Goal: Information Seeking & Learning: Learn about a topic

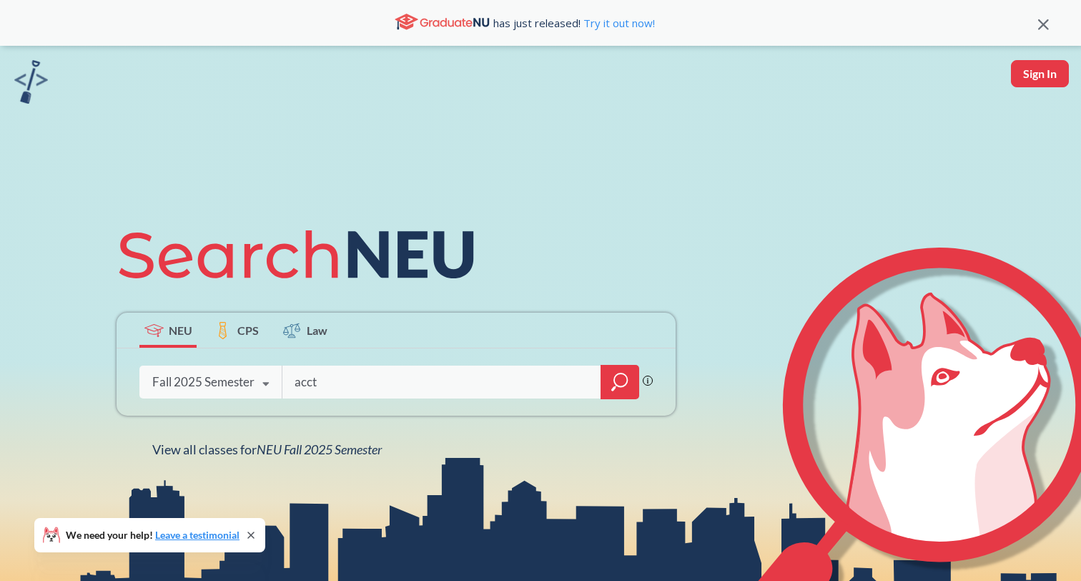
type input "acct"
click at [245, 391] on div "Fall 2025 Semester Fall 2025 Semester Summer 2 2025 Semester Summer Full 2025 S…" at bounding box center [210, 382] width 142 height 36
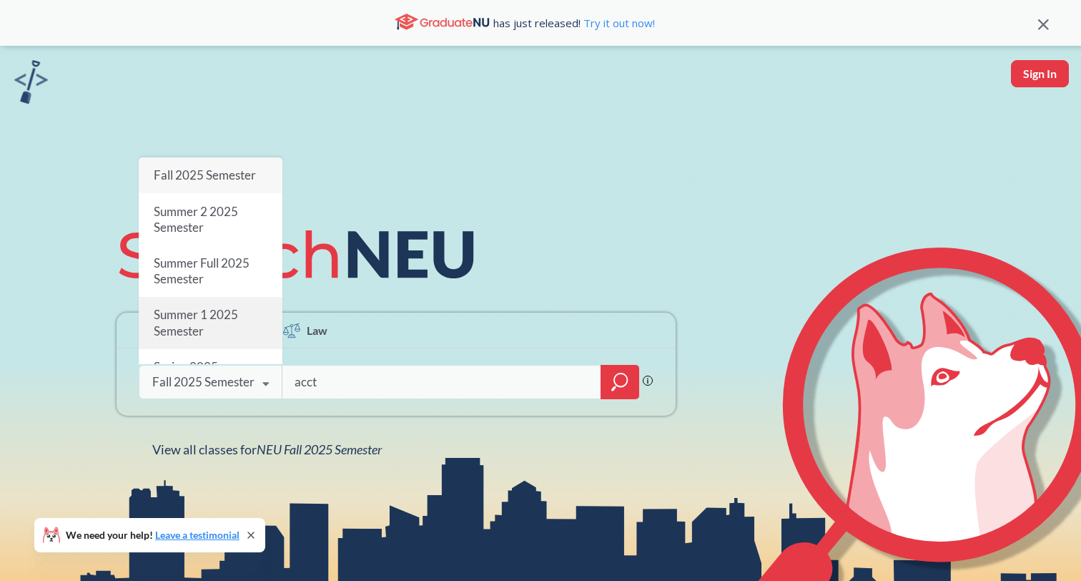
click at [217, 324] on div "Summer 1 2025 Semester" at bounding box center [211, 322] width 144 height 51
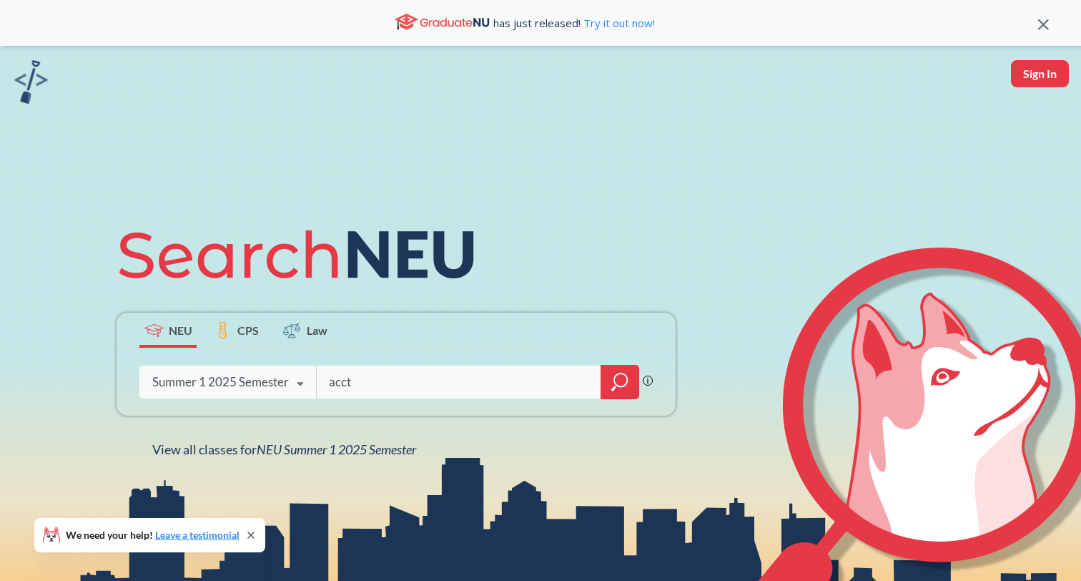
click at [374, 383] on input "acct" at bounding box center [459, 382] width 263 height 30
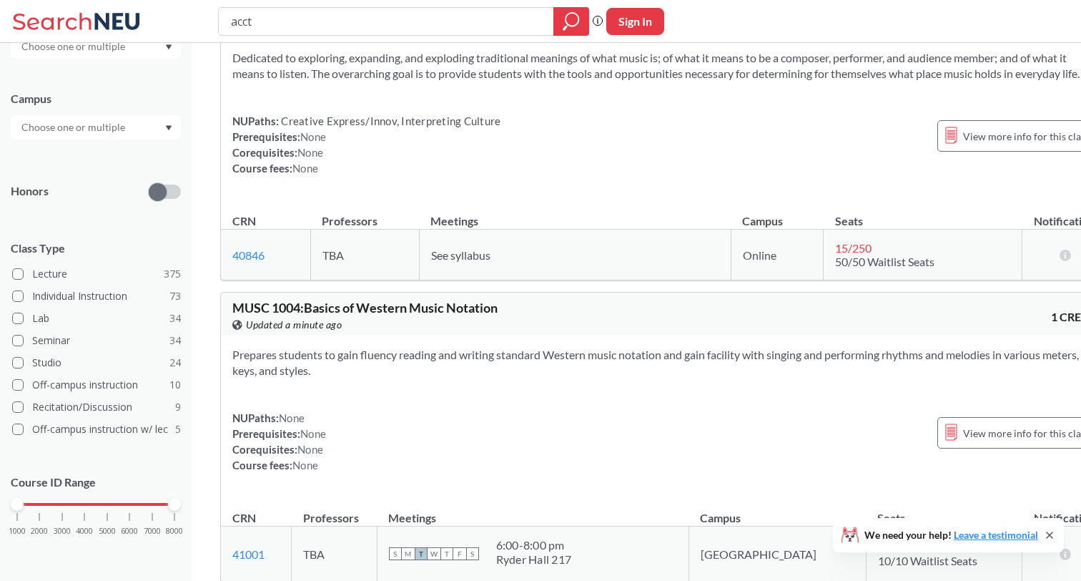
scroll to position [255, 0]
drag, startPoint x: 178, startPoint y: 505, endPoint x: 99, endPoint y: 505, distance: 79.4
click at [99, 505] on div "1000 2000 3000 4000 5000 6000 7000 8000" at bounding box center [95, 505] width 157 height 10
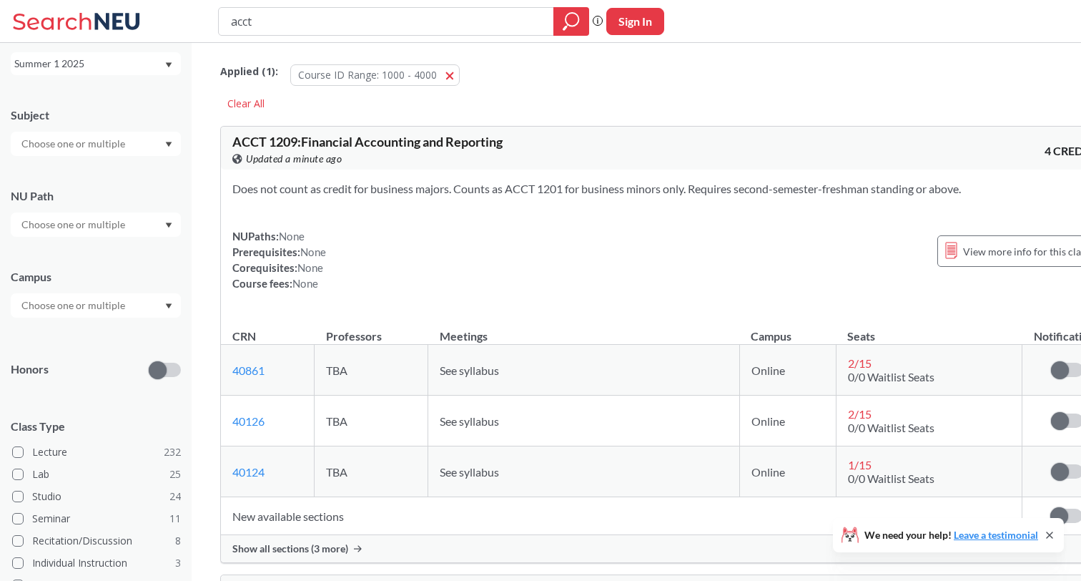
click at [722, 185] on section "Does not count as credit for business majors. Counts as ACCT 1201 for business …" at bounding box center [666, 189] width 868 height 16
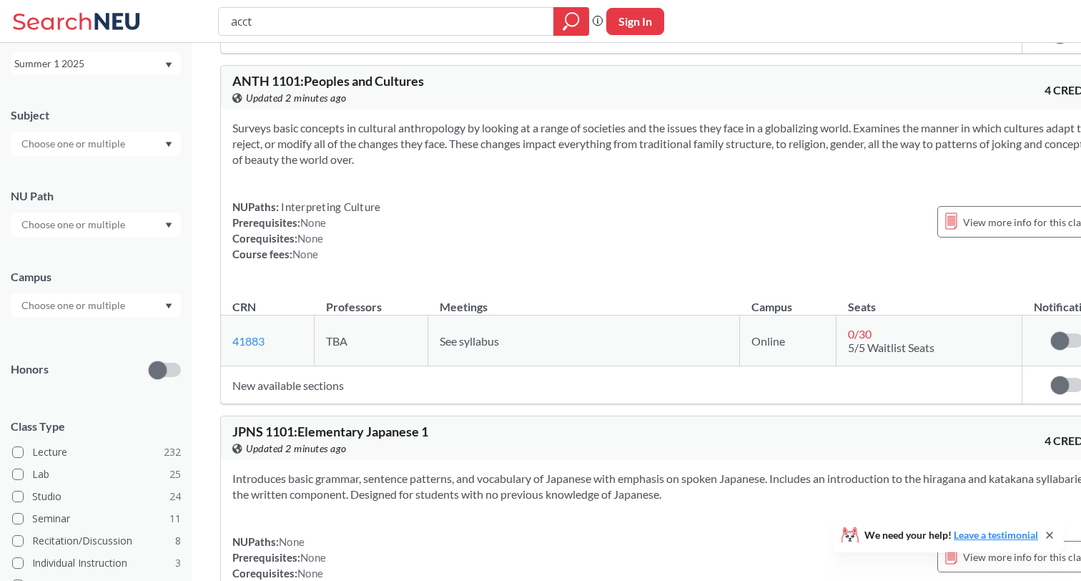
scroll to position [3771, 0]
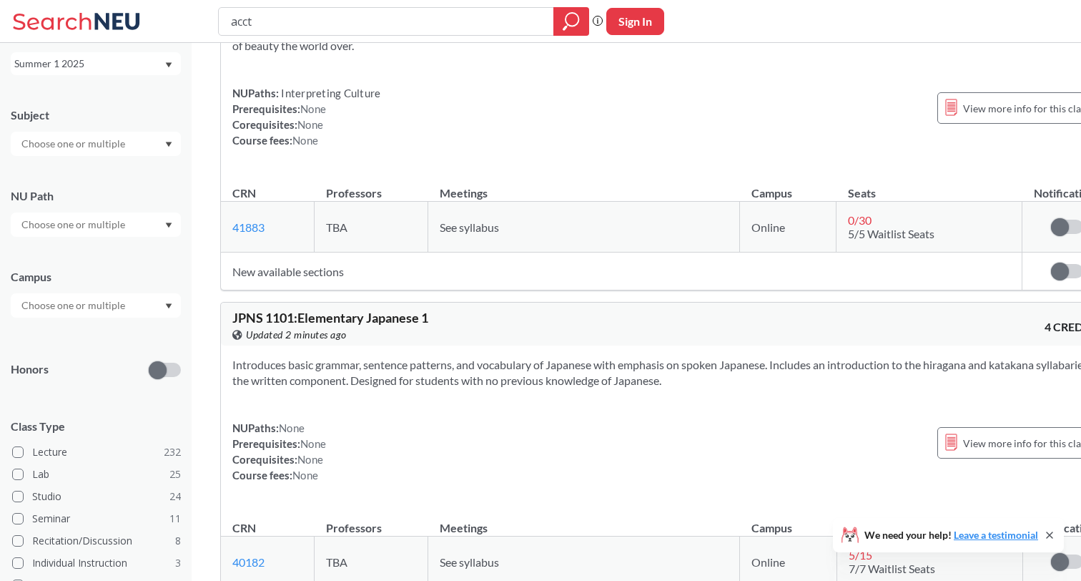
click at [89, 55] on div "Summer 1 2025" at bounding box center [96, 63] width 170 height 23
click at [58, 131] on span "Summer 2 2025" at bounding box center [55, 135] width 73 height 16
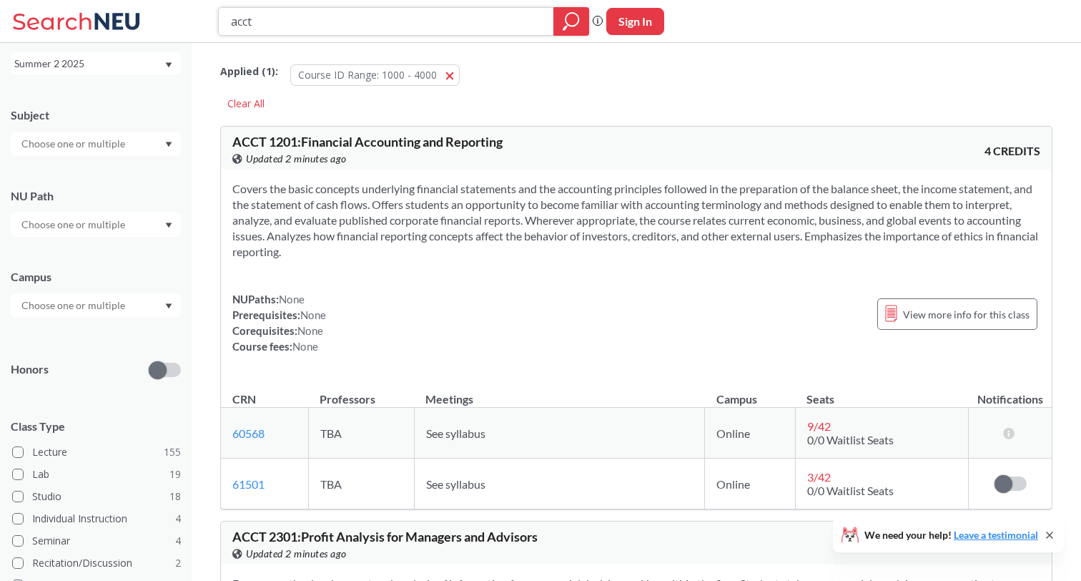
click at [561, 23] on div at bounding box center [572, 21] width 36 height 29
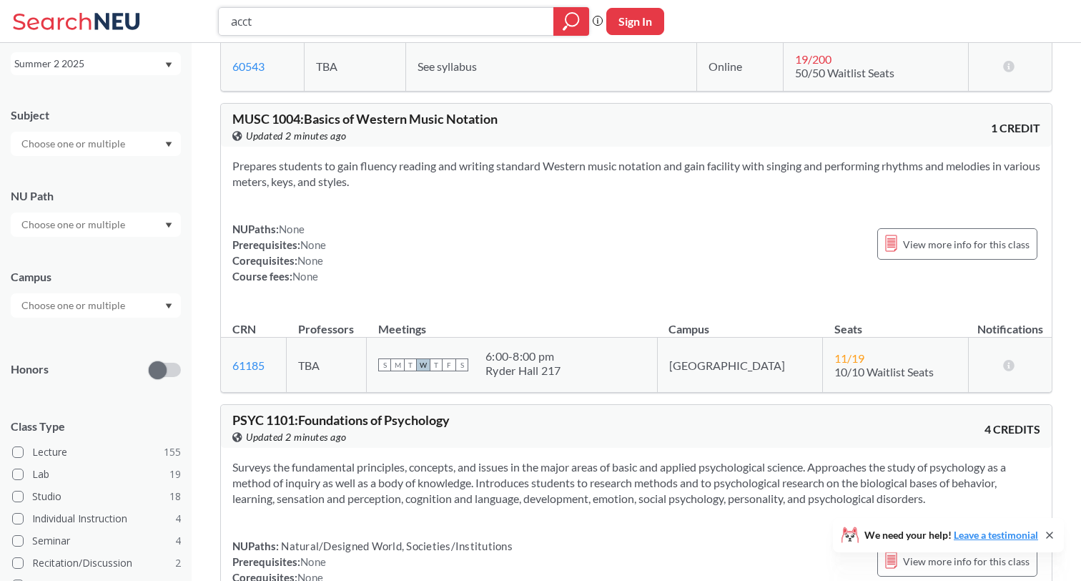
scroll to position [1274, 0]
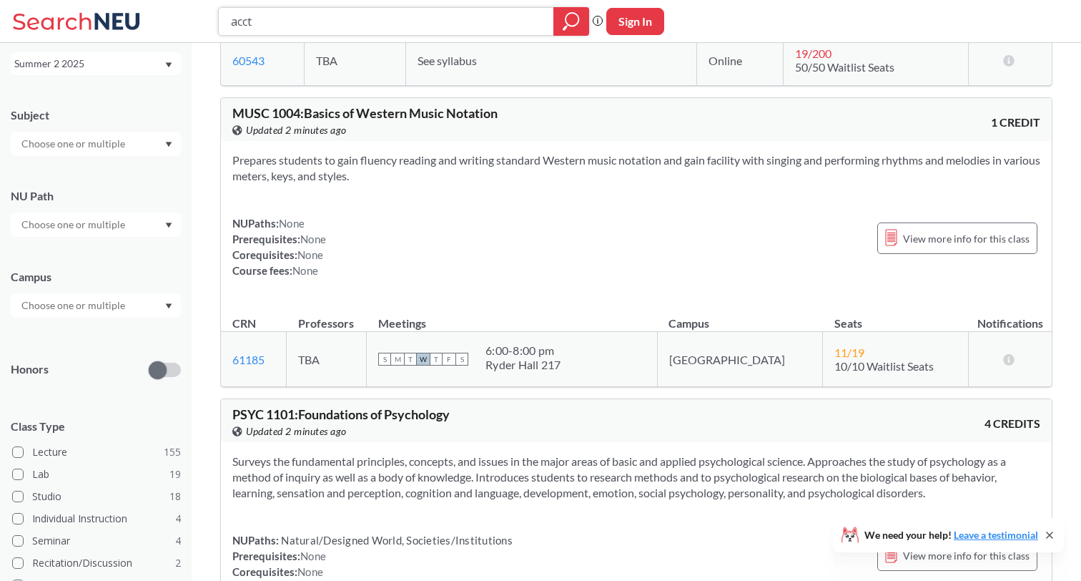
drag, startPoint x: 279, startPoint y: 27, endPoint x: 174, endPoint y: 27, distance: 105.1
click at [174, 27] on div "acct Phrase search guarantees the exact search appears in the results. Ex. If y…" at bounding box center [540, 21] width 1081 height 43
type input "mism"
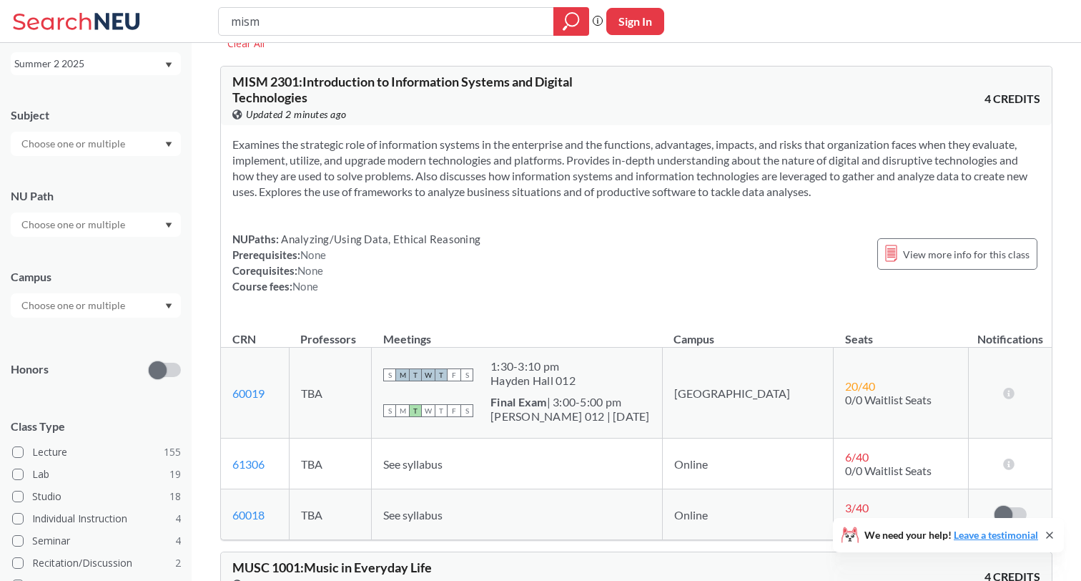
scroll to position [104, 0]
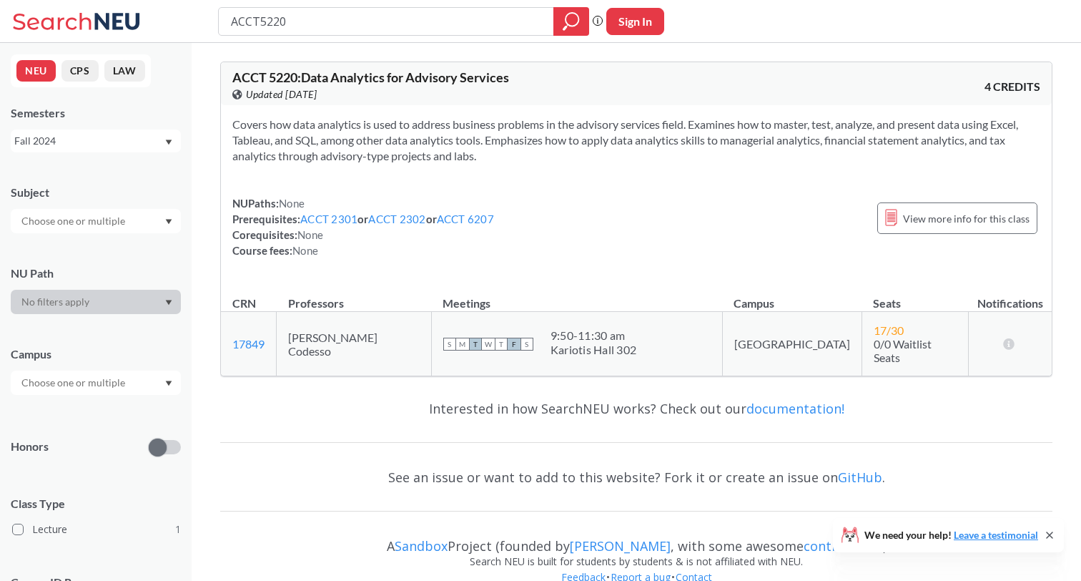
click at [135, 141] on div "Fall 2024" at bounding box center [88, 141] width 149 height 16
click at [118, 183] on div "Fall 2025" at bounding box center [96, 171] width 170 height 39
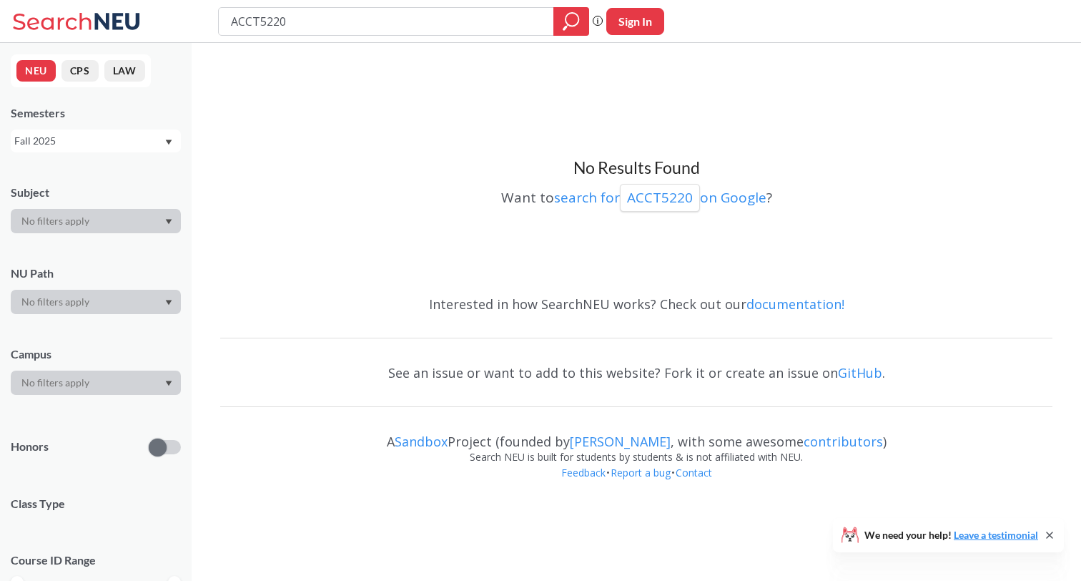
click at [124, 142] on div "Fall 2025" at bounding box center [88, 141] width 149 height 16
click at [108, 202] on div "Summer 2 2025" at bounding box center [96, 211] width 170 height 39
click at [108, 142] on div "Summer 2 2025" at bounding box center [88, 141] width 149 height 16
click at [94, 245] on span "Summer Full 2025" at bounding box center [61, 251] width 84 height 16
